Goal: Find specific page/section: Find specific page/section

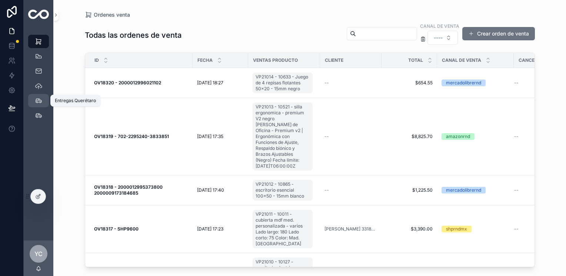
click at [41, 99] on icon "scrollable content" at bounding box center [38, 100] width 7 height 7
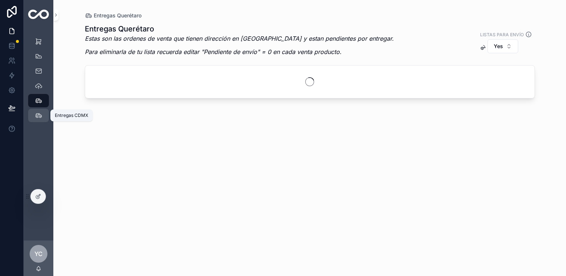
click at [40, 113] on icon "scrollable content" at bounding box center [38, 115] width 7 height 7
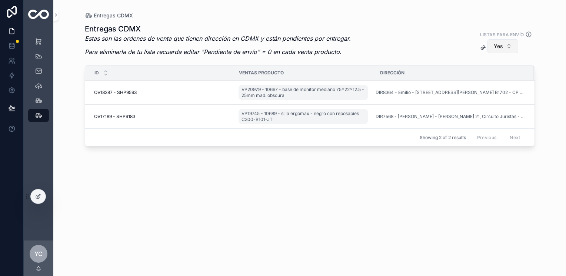
click at [499, 49] on span "Yes" at bounding box center [498, 46] width 9 height 7
click at [473, 88] on div "No" at bounding box center [503, 88] width 89 height 12
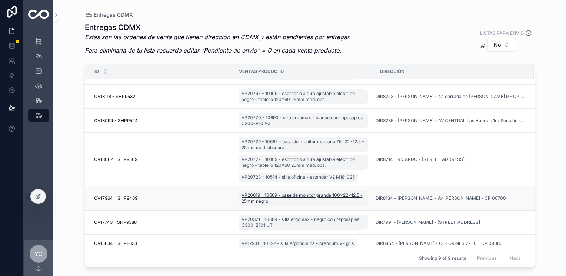
scroll to position [63, 0]
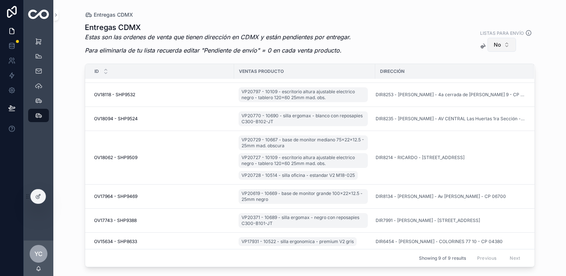
click at [492, 41] on button "No" at bounding box center [501, 45] width 29 height 14
click at [439, 50] on div "Entregas CDMX Estas son las ordenes de venta que tienen dirección en CDMX y est…" at bounding box center [310, 40] width 450 height 37
click at [502, 39] on button "No" at bounding box center [501, 45] width 29 height 14
click at [445, 43] on div "Entregas CDMX Estas son las ordenes de venta que tienen dirección en CDMX y est…" at bounding box center [310, 40] width 450 height 37
click at [410, 99] on td "DIR8253 - [PERSON_NAME] - 4a cerrada de [PERSON_NAME] 9 - CP 11800" at bounding box center [454, 95] width 159 height 24
